Goal: Entertainment & Leisure: Consume media (video, audio)

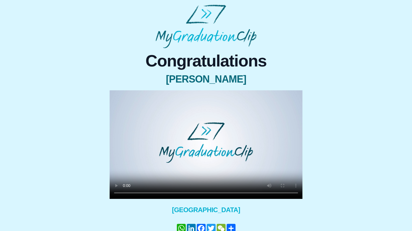
click at [202, 117] on video at bounding box center [206, 144] width 193 height 108
